Goal: Complete application form

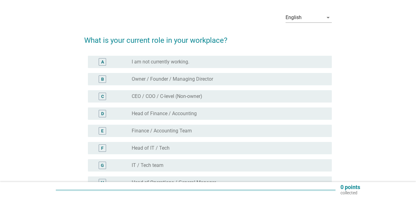
scroll to position [31, 0]
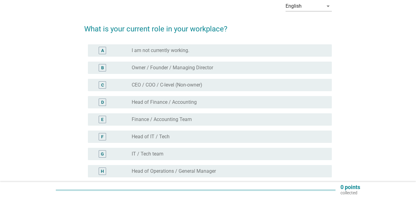
click at [160, 116] on div "E radio_button_unchecked Finance / Accounting Team" at bounding box center [210, 119] width 244 height 12
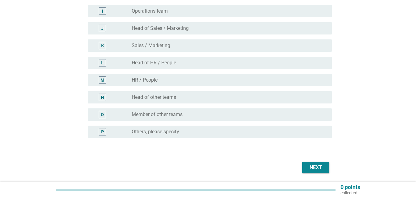
scroll to position [229, 0]
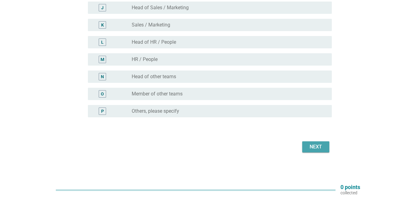
click at [312, 145] on div "Next" at bounding box center [315, 146] width 17 height 7
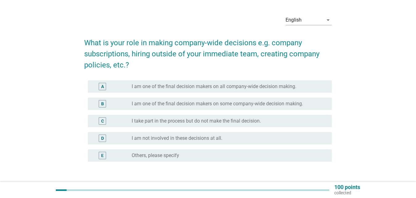
scroll to position [31, 0]
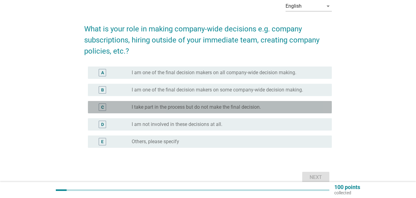
click at [192, 105] on label "I take part in the process but do not make the final decision." at bounding box center [196, 107] width 129 height 6
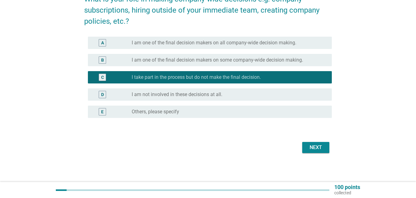
scroll to position [62, 0]
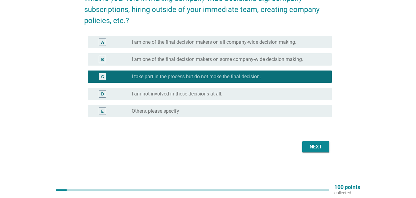
click at [314, 148] on div "Next" at bounding box center [315, 146] width 17 height 7
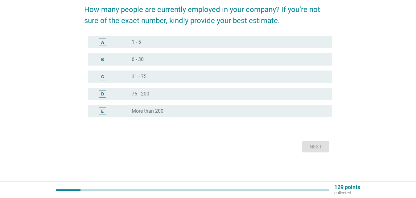
scroll to position [0, 0]
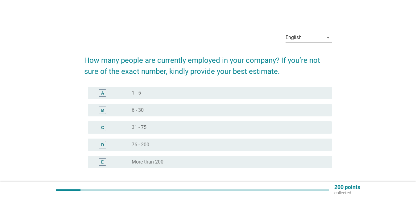
click at [160, 94] on div "radio_button_unchecked 1 - 5" at bounding box center [227, 93] width 190 height 6
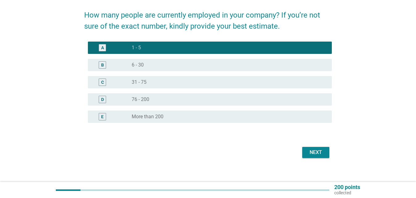
scroll to position [51, 0]
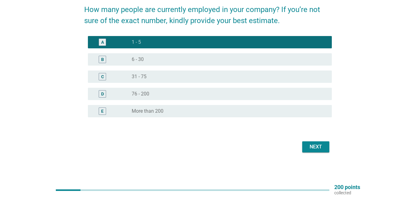
click at [322, 145] on div "Next" at bounding box center [315, 146] width 17 height 7
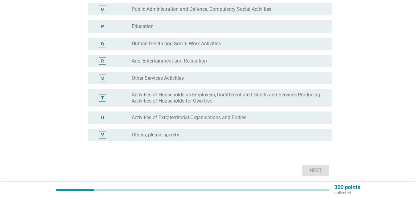
scroll to position [338, 0]
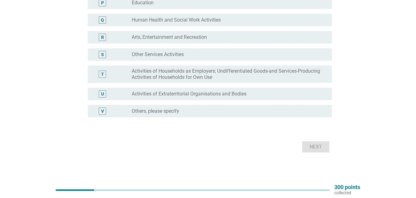
click at [149, 110] on label "Others, please specify" at bounding box center [155, 111] width 47 height 6
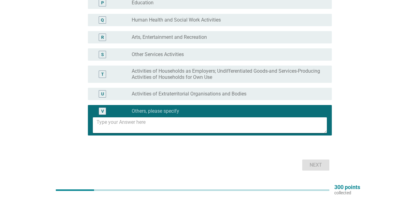
scroll to position [356, 0]
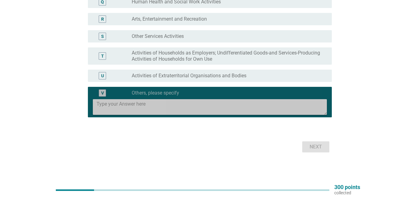
click at [126, 109] on textarea at bounding box center [211, 107] width 230 height 16
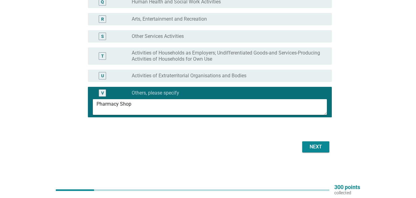
type textarea "Pharmacy Shop"
click at [315, 146] on div "Next" at bounding box center [315, 146] width 17 height 7
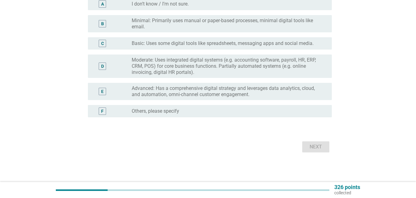
scroll to position [0, 0]
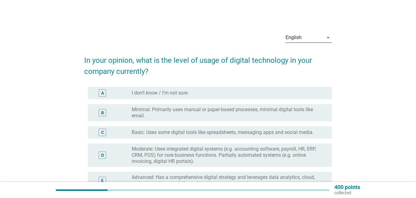
click at [328, 36] on icon "arrow_drop_down" at bounding box center [327, 37] width 7 height 7
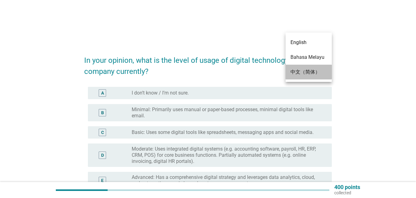
click at [298, 73] on div "中文（简体）" at bounding box center [308, 71] width 36 height 7
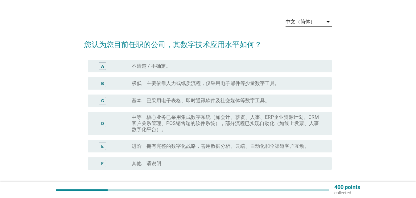
scroll to position [31, 0]
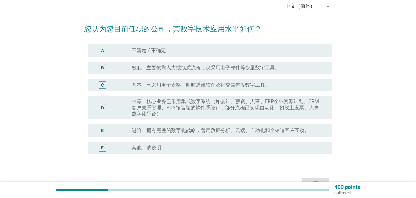
click at [328, 7] on icon "arrow_drop_down" at bounding box center [327, 5] width 7 height 7
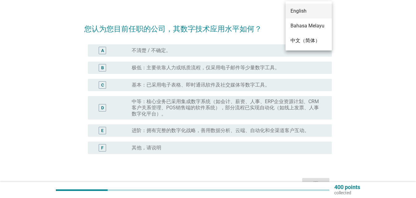
click at [302, 12] on div "English" at bounding box center [308, 10] width 36 height 7
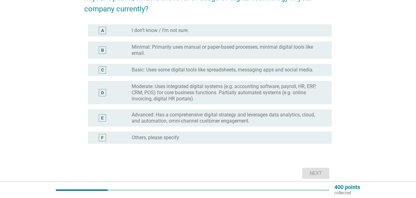
scroll to position [63, 0]
click at [109, 51] on div "B" at bounding box center [102, 50] width 19 height 12
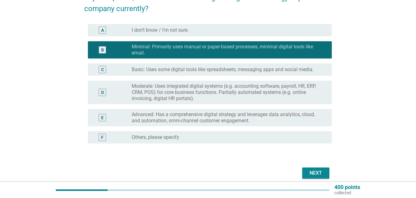
click at [309, 169] on button "Next" at bounding box center [315, 173] width 27 height 11
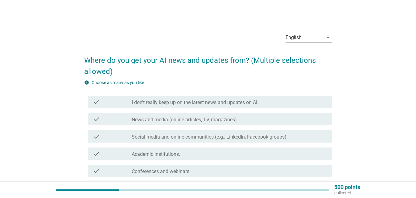
scroll to position [31, 0]
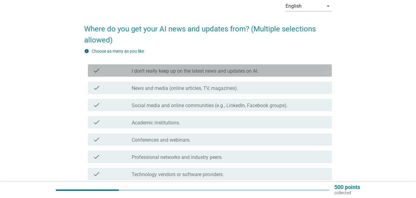
click at [177, 71] on label "I don’t really keep up on the latest news and updates on AI." at bounding box center [195, 71] width 127 height 6
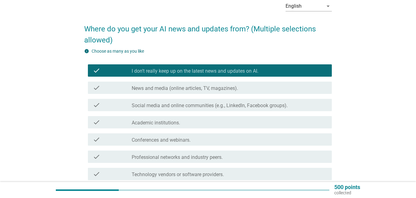
scroll to position [121, 0]
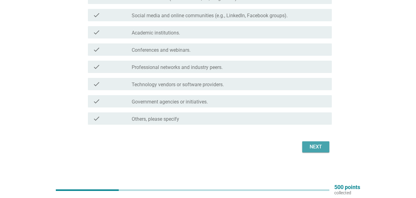
click at [316, 148] on div "Next" at bounding box center [315, 146] width 17 height 7
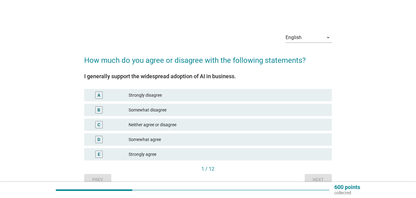
click at [144, 109] on div "Somewhat disagree" at bounding box center [227, 109] width 198 height 7
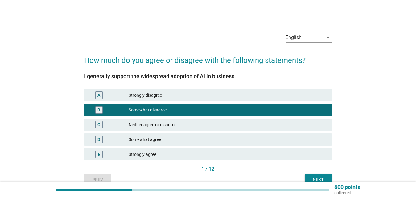
click at [315, 176] on div "Next" at bounding box center [317, 179] width 17 height 6
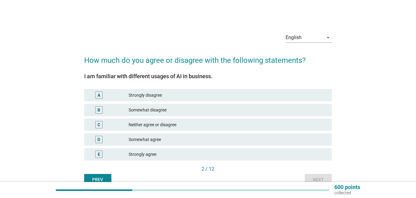
click at [165, 127] on div "Neither agree or disagree" at bounding box center [227, 124] width 198 height 7
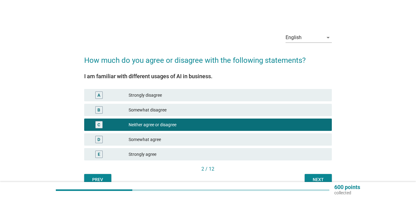
click at [314, 178] on div "Next" at bounding box center [317, 179] width 17 height 6
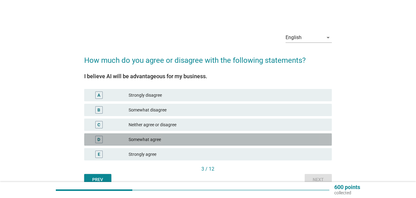
click at [142, 137] on div "Somewhat agree" at bounding box center [227, 139] width 198 height 7
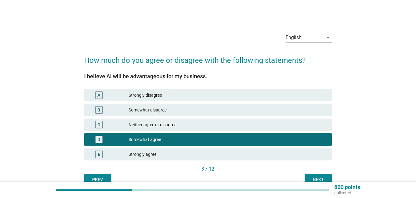
click at [316, 175] on button "Next" at bounding box center [317, 179] width 27 height 11
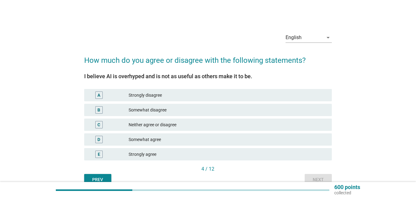
click at [138, 140] on div "Somewhat agree" at bounding box center [227, 139] width 198 height 7
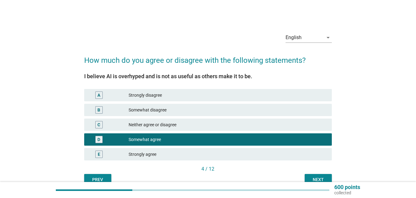
click at [319, 178] on div "Next" at bounding box center [317, 179] width 17 height 6
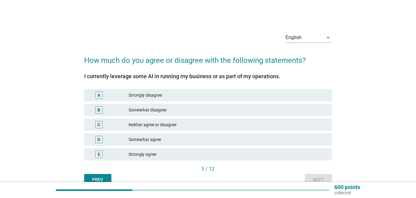
click at [162, 128] on div "Neither agree or disagree" at bounding box center [227, 124] width 198 height 7
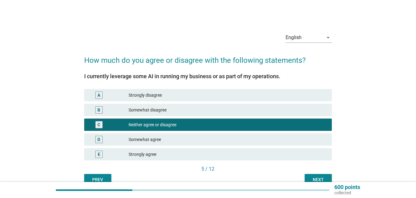
click at [323, 178] on div "Next" at bounding box center [317, 179] width 17 height 6
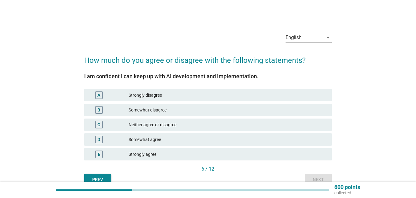
click at [135, 127] on div "Neither agree or disagree" at bounding box center [227, 124] width 198 height 7
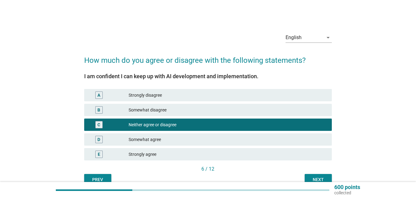
click at [321, 178] on div "Next" at bounding box center [317, 179] width 17 height 6
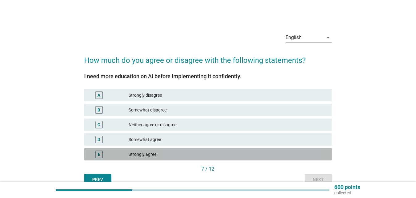
click at [150, 153] on div "Strongly agree" at bounding box center [227, 154] width 198 height 7
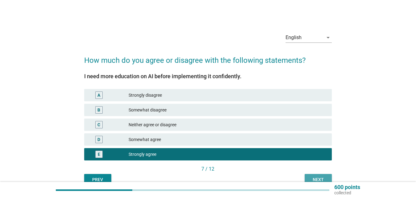
click at [316, 176] on div "Next" at bounding box center [317, 179] width 17 height 6
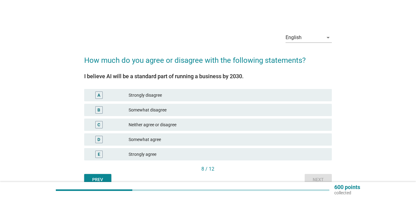
drag, startPoint x: 149, startPoint y: 140, endPoint x: 199, endPoint y: 159, distance: 53.4
click at [149, 140] on div "Somewhat agree" at bounding box center [227, 139] width 198 height 7
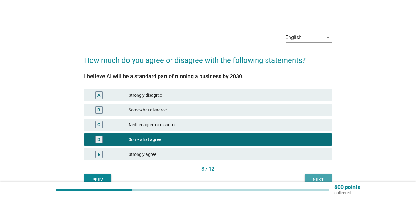
click at [321, 179] on div "Next" at bounding box center [317, 179] width 17 height 6
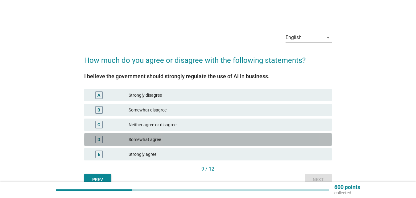
click at [150, 142] on div "Somewhat agree" at bounding box center [227, 139] width 198 height 7
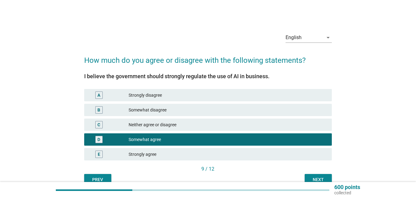
click at [315, 179] on div "Next" at bounding box center [317, 179] width 17 height 6
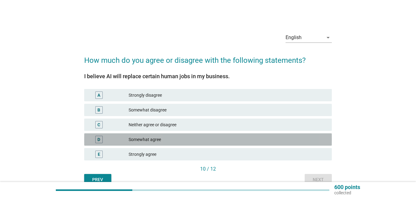
click at [158, 139] on div "Somewhat agree" at bounding box center [227, 139] width 198 height 7
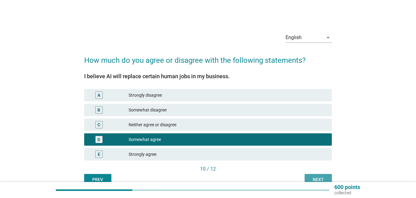
click at [320, 175] on button "Next" at bounding box center [317, 179] width 27 height 11
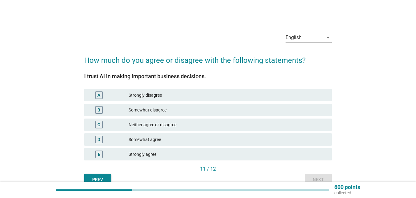
click at [139, 137] on div "Somewhat agree" at bounding box center [227, 139] width 198 height 7
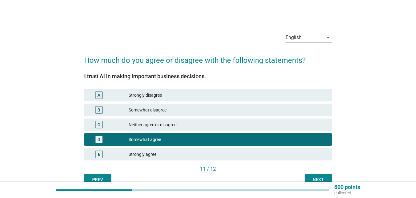
click at [314, 177] on div "Next" at bounding box center [317, 179] width 17 height 6
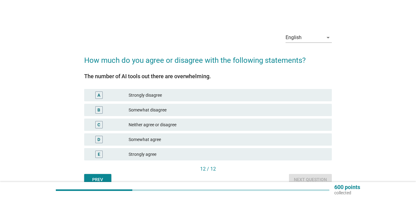
click at [155, 140] on div "Somewhat agree" at bounding box center [227, 139] width 198 height 7
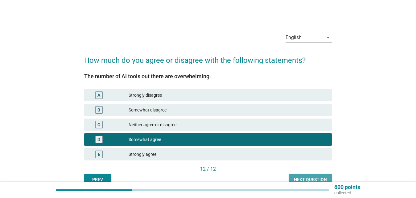
click at [309, 176] on button "Next question" at bounding box center [310, 179] width 43 height 11
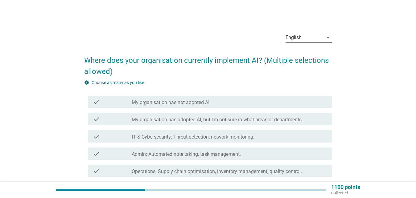
click at [326, 37] on icon "arrow_drop_down" at bounding box center [327, 37] width 7 height 7
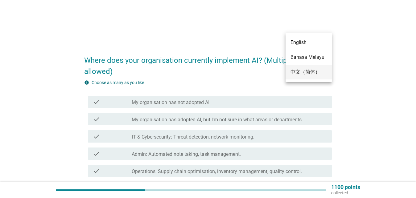
click at [296, 69] on div "中文（简体）" at bounding box center [308, 71] width 36 height 7
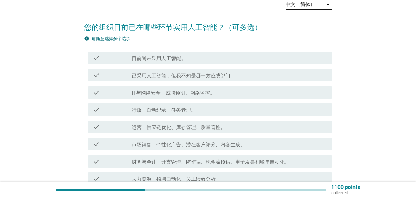
scroll to position [31, 0]
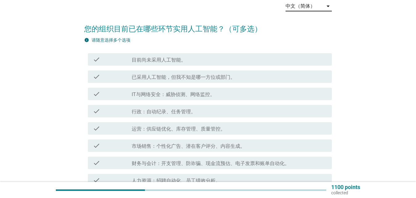
click at [325, 7] on icon "arrow_drop_down" at bounding box center [327, 5] width 7 height 7
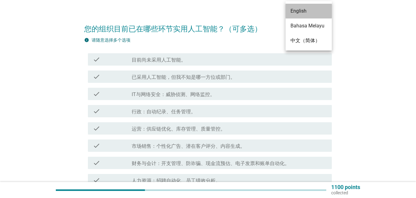
click at [301, 11] on div "English" at bounding box center [308, 10] width 36 height 7
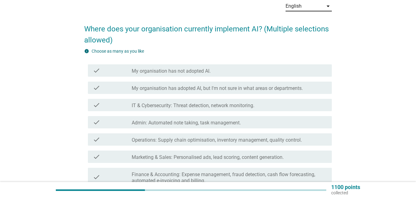
scroll to position [0, 0]
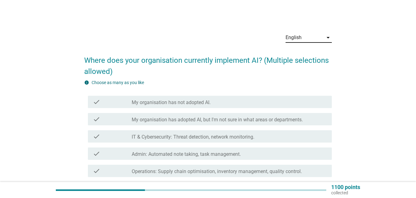
click at [163, 106] on div "check check_box_outline_blank My organisation has not adopted AI." at bounding box center [210, 102] width 244 height 12
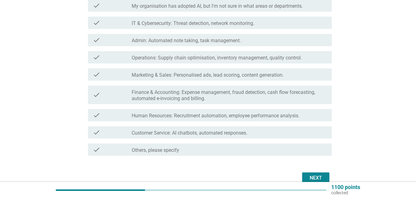
scroll to position [126, 0]
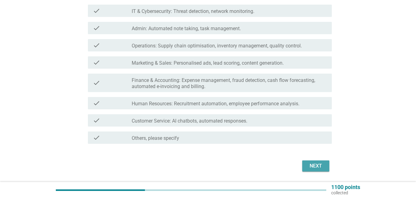
click at [315, 164] on div "Next" at bounding box center [315, 165] width 17 height 7
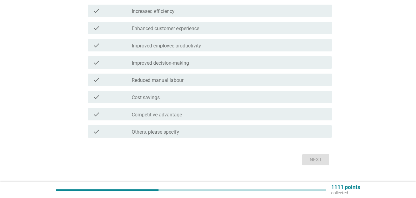
scroll to position [0, 0]
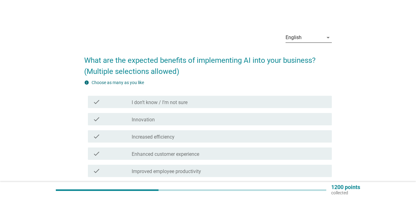
click at [327, 39] on icon "arrow_drop_down" at bounding box center [327, 37] width 7 height 7
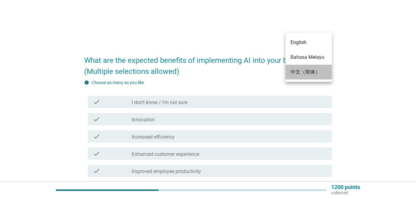
click at [298, 71] on div "中文（简体）" at bounding box center [308, 71] width 36 height 7
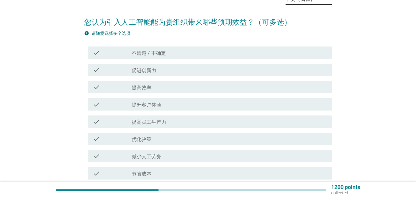
scroll to position [31, 0]
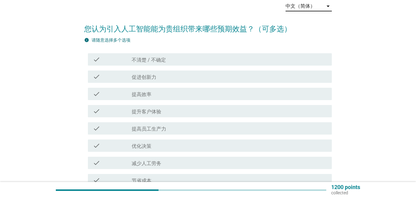
click at [327, 8] on icon "arrow_drop_down" at bounding box center [327, 5] width 7 height 7
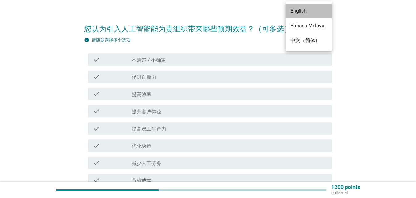
click at [294, 12] on div "English" at bounding box center [308, 10] width 36 height 7
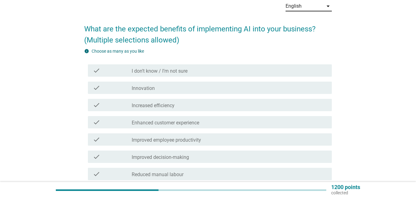
scroll to position [0, 0]
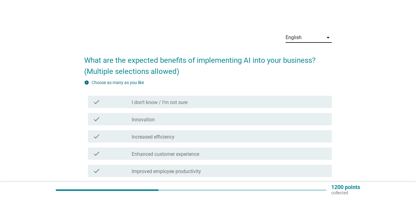
click at [147, 102] on label "I don’t know / I’m not sure" at bounding box center [160, 102] width 56 height 6
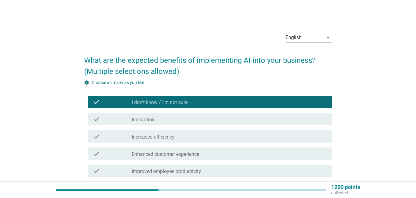
scroll to position [126, 0]
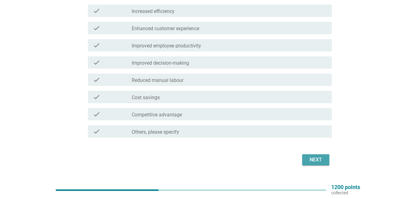
click at [315, 161] on div "Next" at bounding box center [315, 159] width 17 height 7
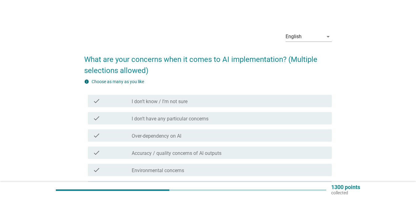
scroll to position [0, 0]
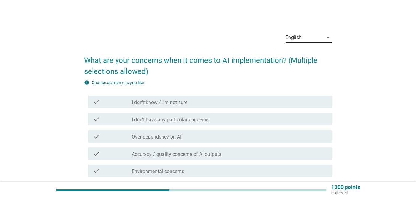
click at [326, 36] on icon "arrow_drop_down" at bounding box center [327, 37] width 7 height 7
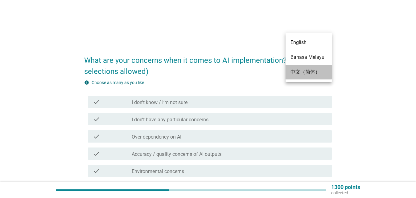
click at [302, 70] on div "中文（简体）" at bounding box center [308, 71] width 36 height 7
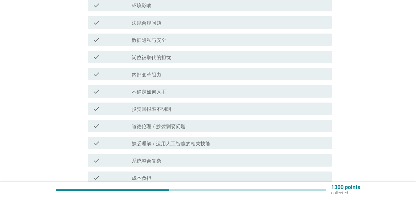
scroll to position [157, 0]
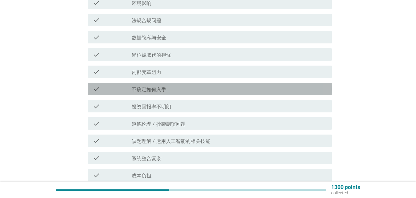
click at [138, 88] on label "不确定如何入手" at bounding box center [149, 90] width 34 height 6
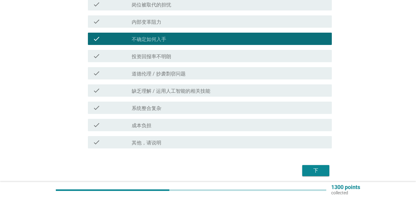
scroll to position [220, 0]
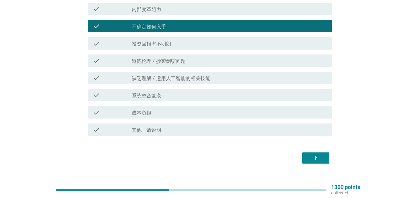
click at [305, 160] on button "下" at bounding box center [315, 157] width 27 height 11
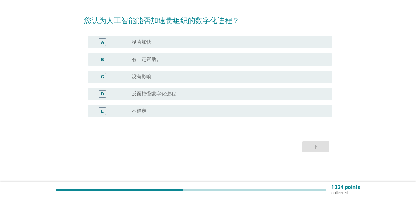
scroll to position [0, 0]
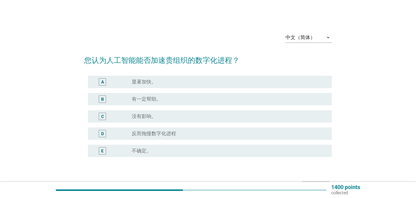
click at [146, 100] on label "有一定帮助。" at bounding box center [147, 99] width 30 height 6
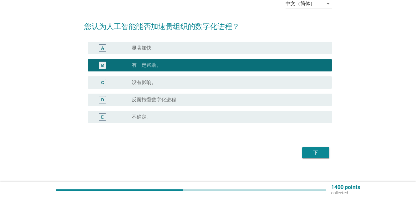
scroll to position [40, 0]
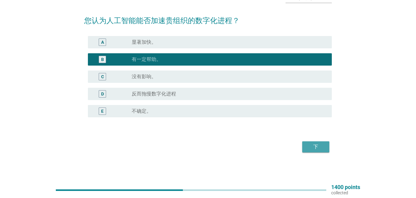
click at [310, 151] on button "下" at bounding box center [315, 146] width 27 height 11
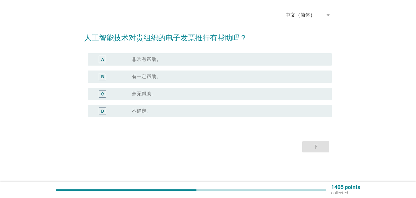
scroll to position [0, 0]
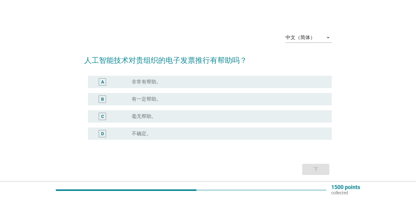
click at [164, 98] on div "radio_button_unchecked 有一定帮助。" at bounding box center [227, 99] width 190 height 6
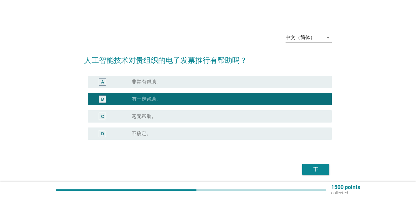
click at [315, 171] on div "下" at bounding box center [315, 169] width 17 height 7
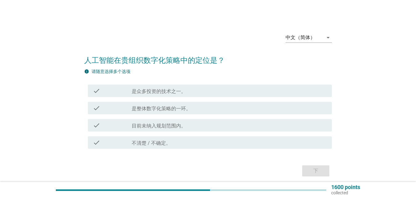
click at [145, 125] on label "目前未纳入规划范围内。" at bounding box center [159, 126] width 54 height 6
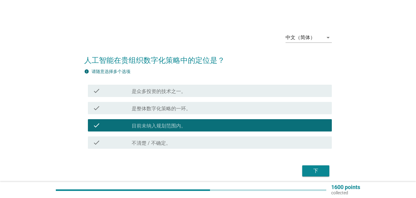
click at [308, 168] on div "下" at bounding box center [315, 170] width 17 height 7
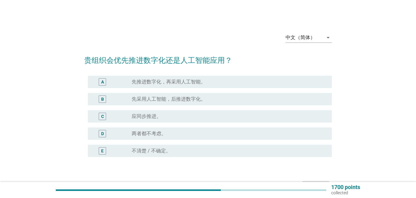
click at [159, 148] on label "不清楚 / 不确定。" at bounding box center [151, 151] width 39 height 6
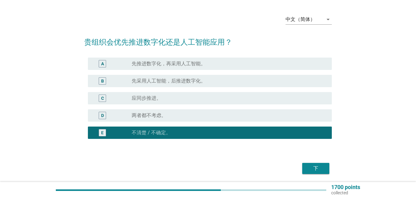
scroll to position [31, 0]
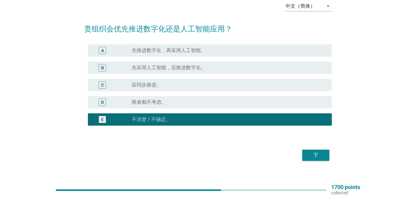
click at [310, 155] on div "下" at bounding box center [315, 155] width 17 height 7
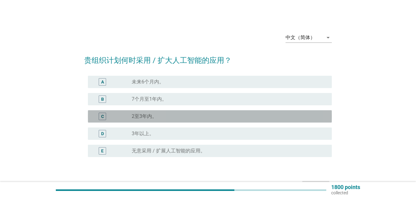
click at [166, 115] on div "radio_button_unchecked 2至3年内。" at bounding box center [227, 116] width 190 height 6
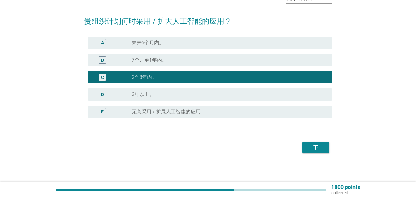
scroll to position [40, 0]
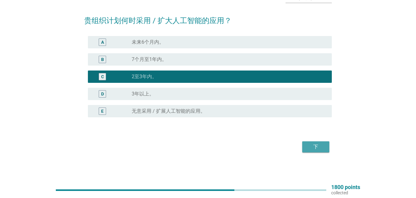
click at [322, 144] on div "下" at bounding box center [315, 146] width 17 height 7
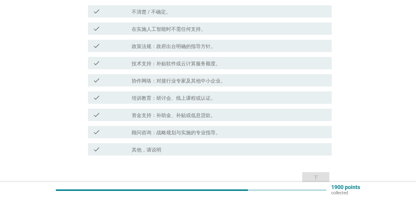
scroll to position [63, 0]
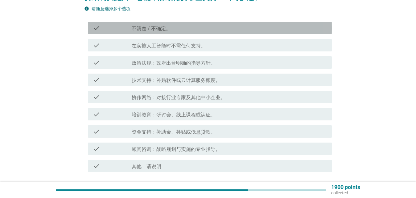
click at [163, 26] on label "不清楚 / 不确定。" at bounding box center [151, 29] width 39 height 6
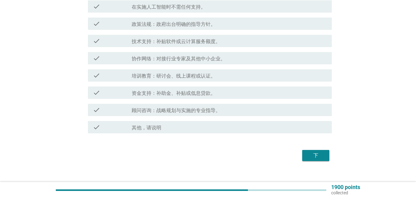
scroll to position [110, 0]
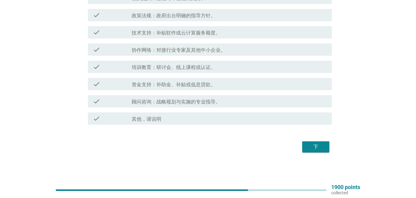
click at [309, 149] on div "下" at bounding box center [315, 146] width 17 height 7
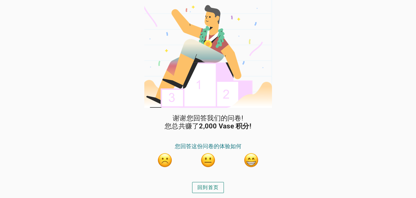
drag, startPoint x: 205, startPoint y: 192, endPoint x: 205, endPoint y: 187, distance: 5.2
click at [205, 192] on button "回到首页" at bounding box center [208, 187] width 32 height 11
